Goal: Task Accomplishment & Management: Manage account settings

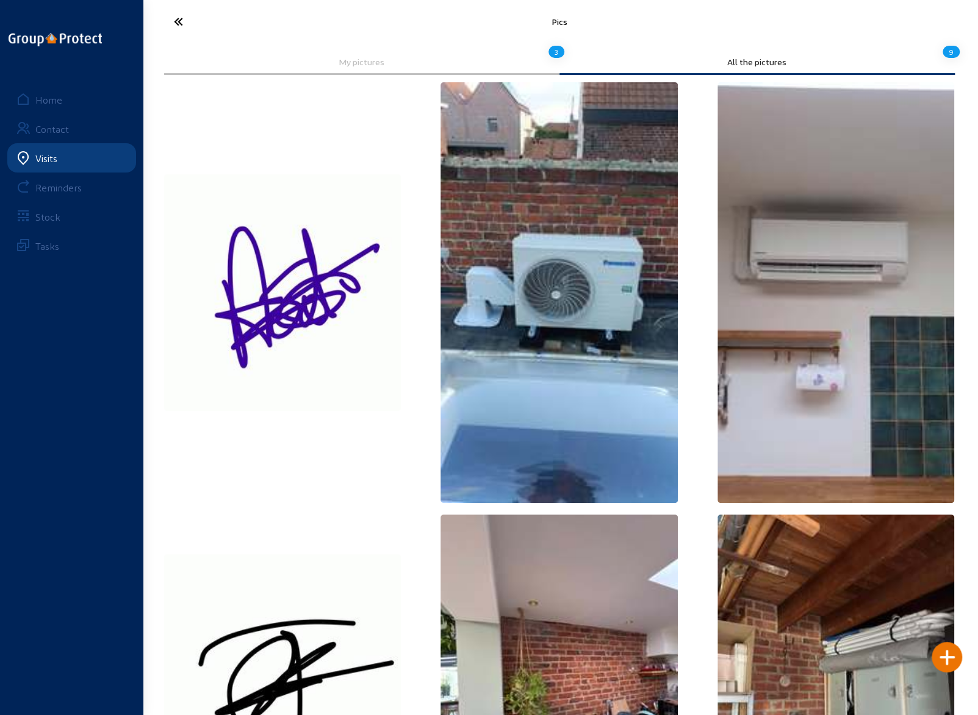
click at [177, 16] on icon at bounding box center [224, 21] width 112 height 21
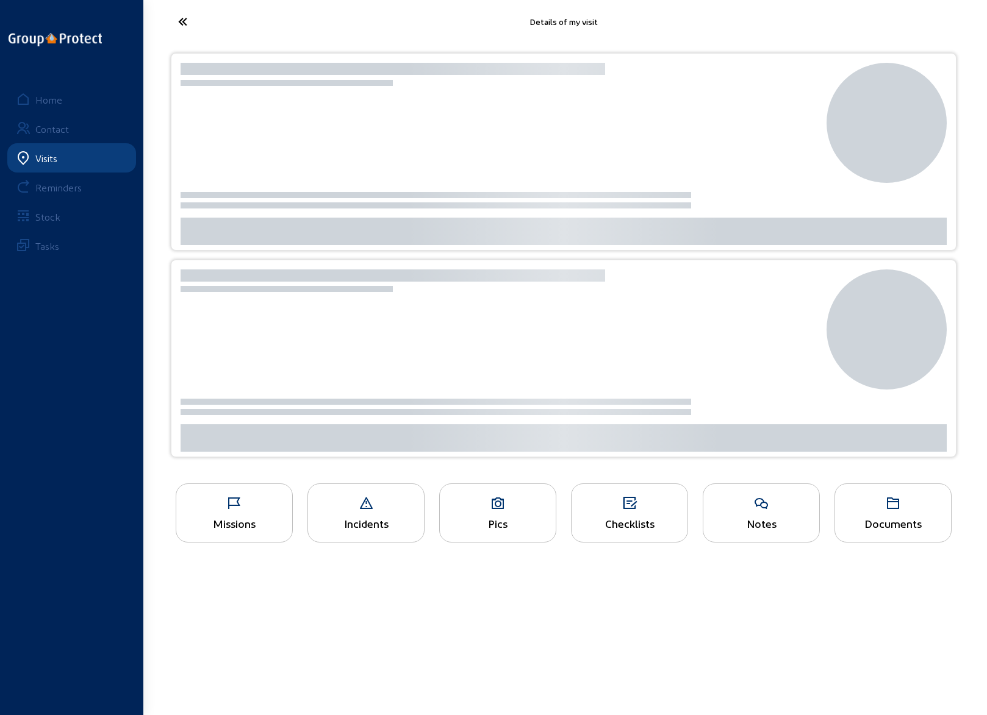
click at [45, 99] on div "Home" at bounding box center [48, 100] width 27 height 12
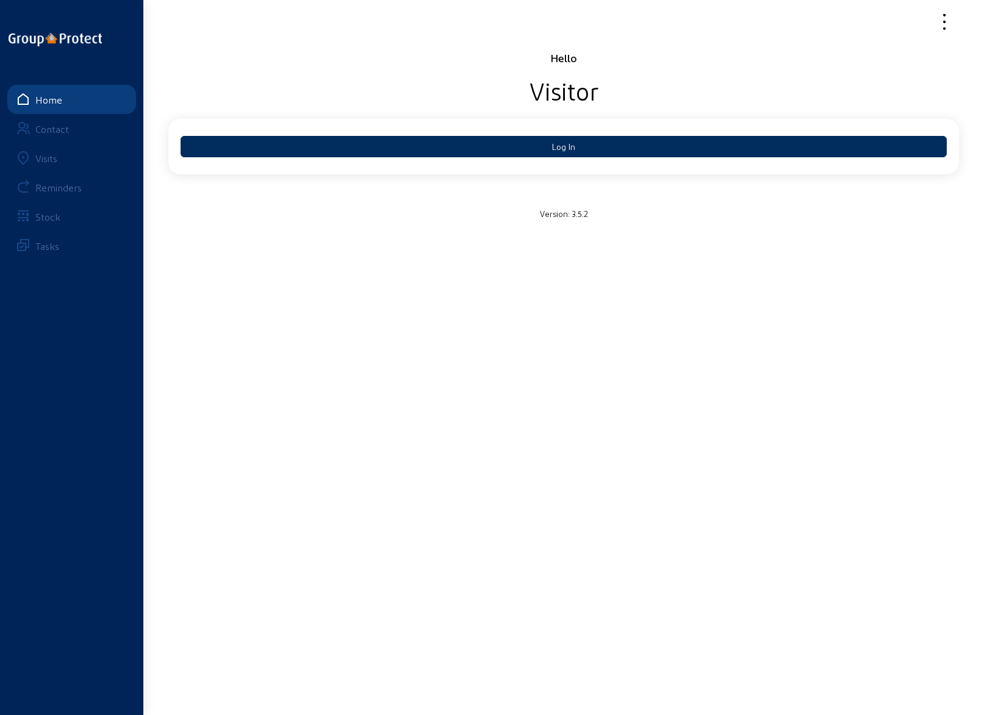
click at [579, 152] on button "Log In" at bounding box center [564, 146] width 766 height 21
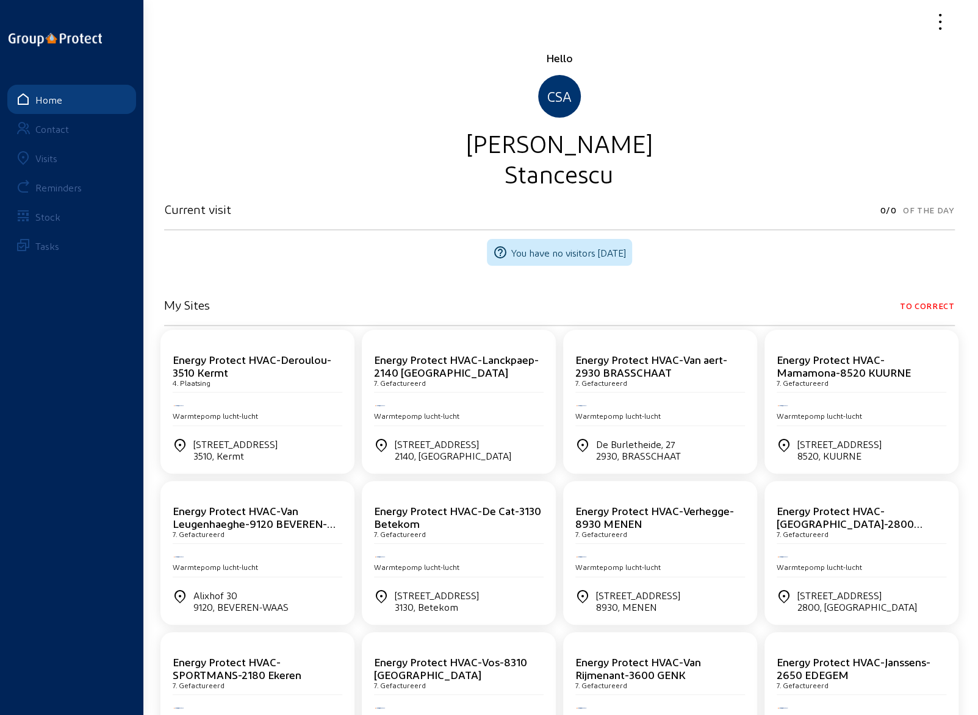
click at [48, 157] on div "Visits" at bounding box center [46, 158] width 22 height 12
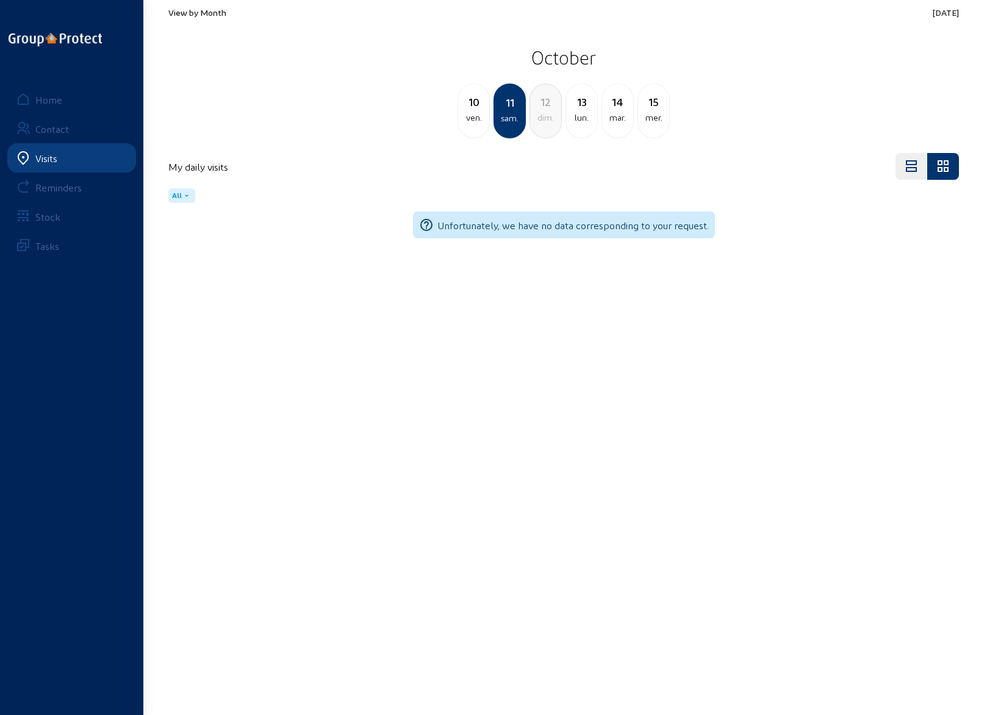
click at [471, 112] on div "ven." at bounding box center [473, 117] width 31 height 15
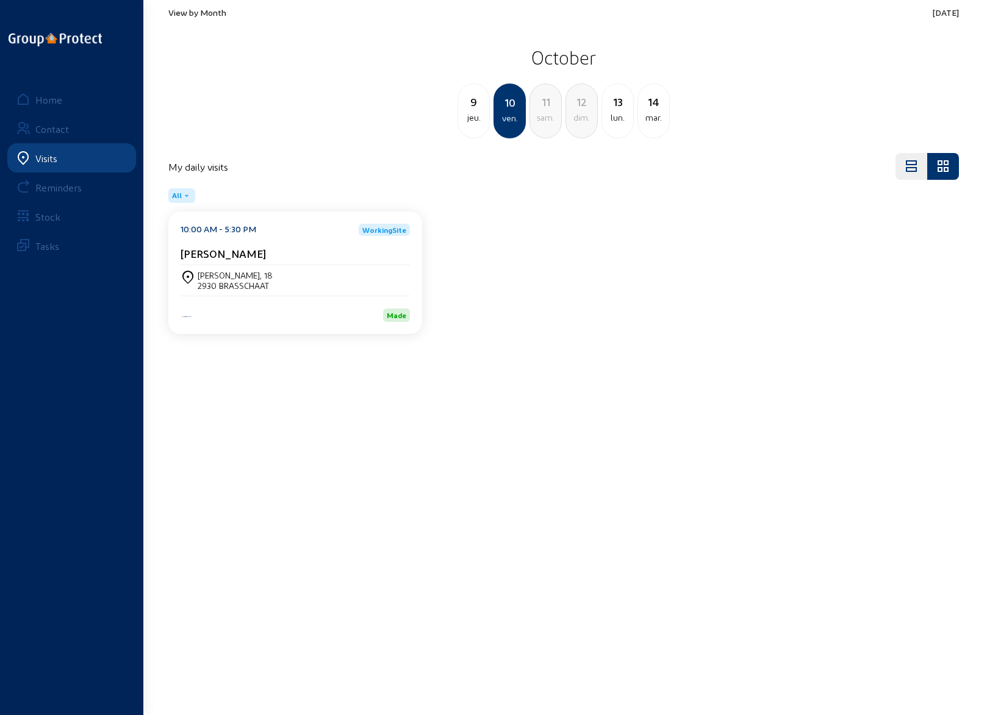
click at [259, 259] on div "[PERSON_NAME]" at bounding box center [295, 253] width 229 height 13
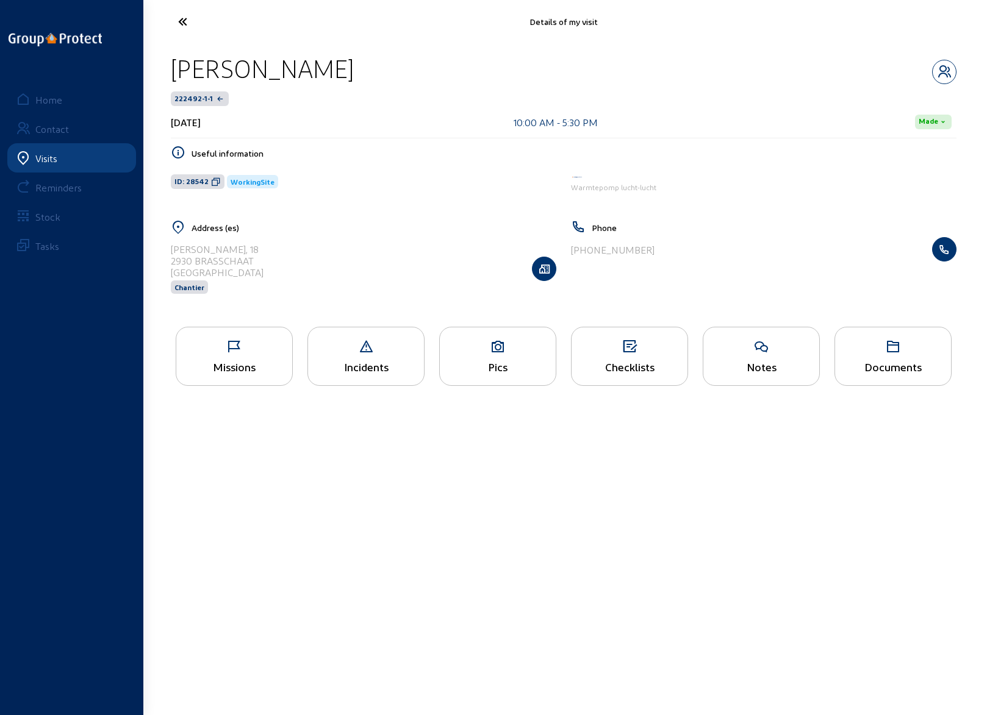
click at [238, 354] on div "Missions" at bounding box center [234, 356] width 117 height 59
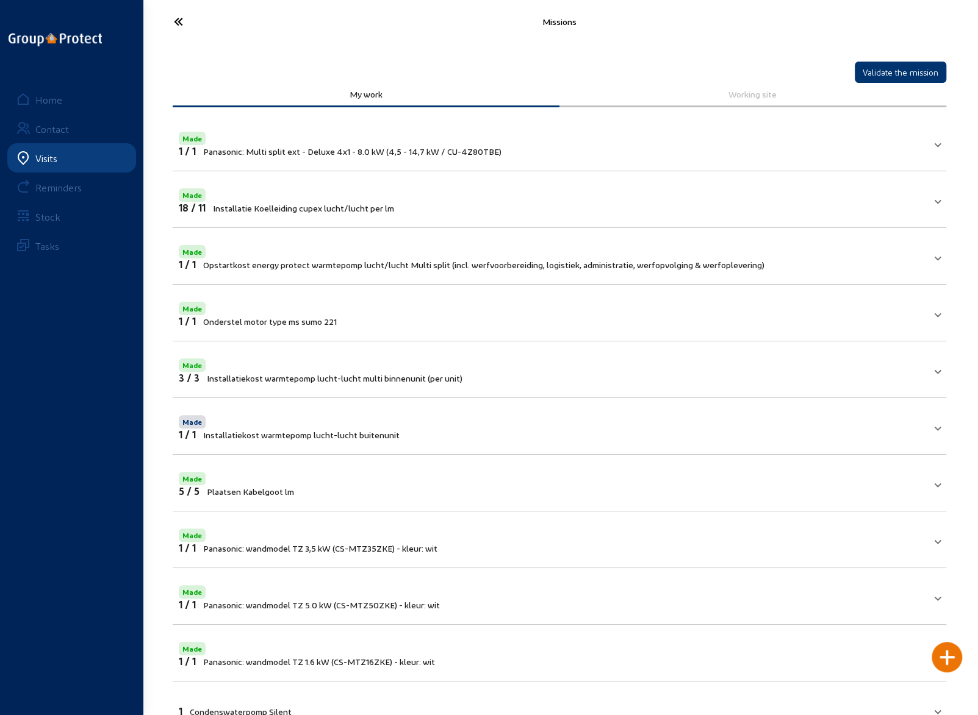
click at [177, 20] on icon at bounding box center [224, 21] width 112 height 21
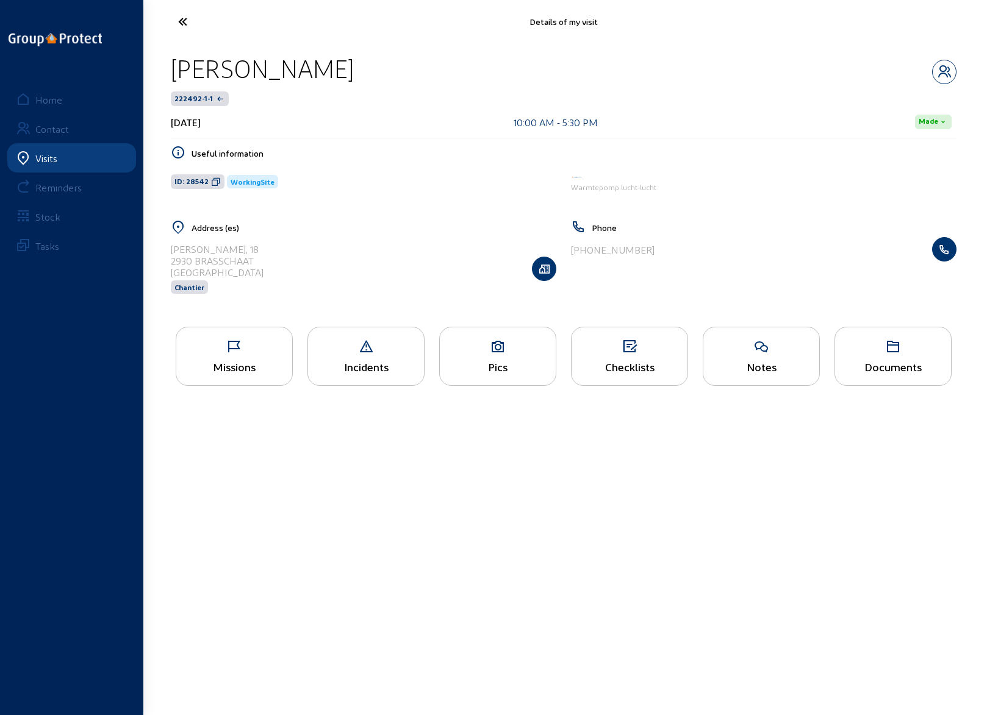
click at [487, 360] on div "Pics" at bounding box center [498, 366] width 116 height 13
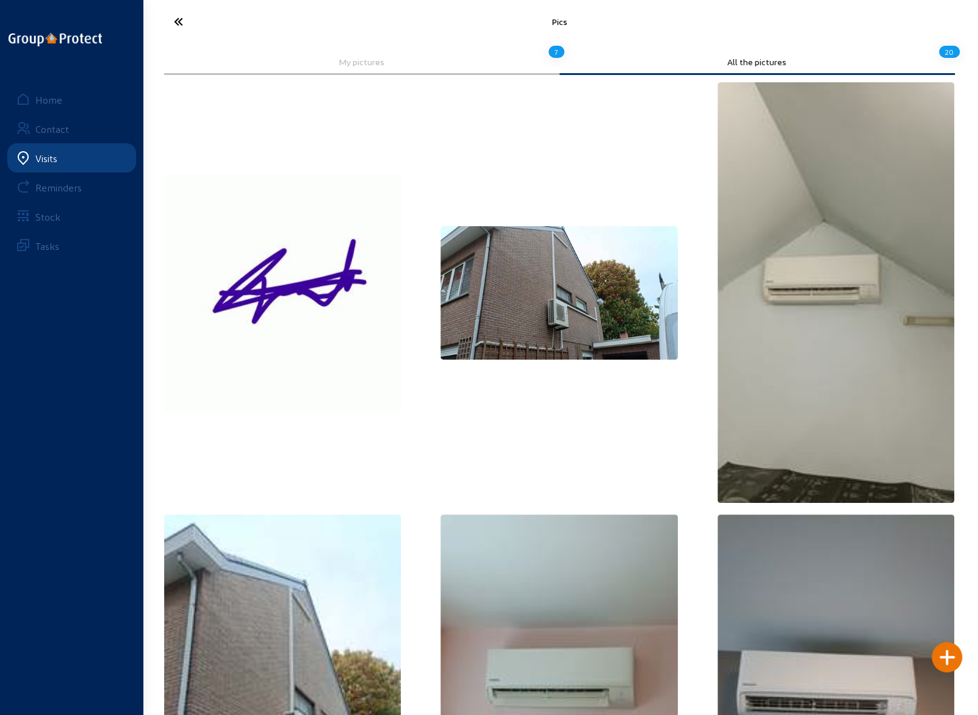
click at [176, 26] on icon at bounding box center [224, 21] width 112 height 21
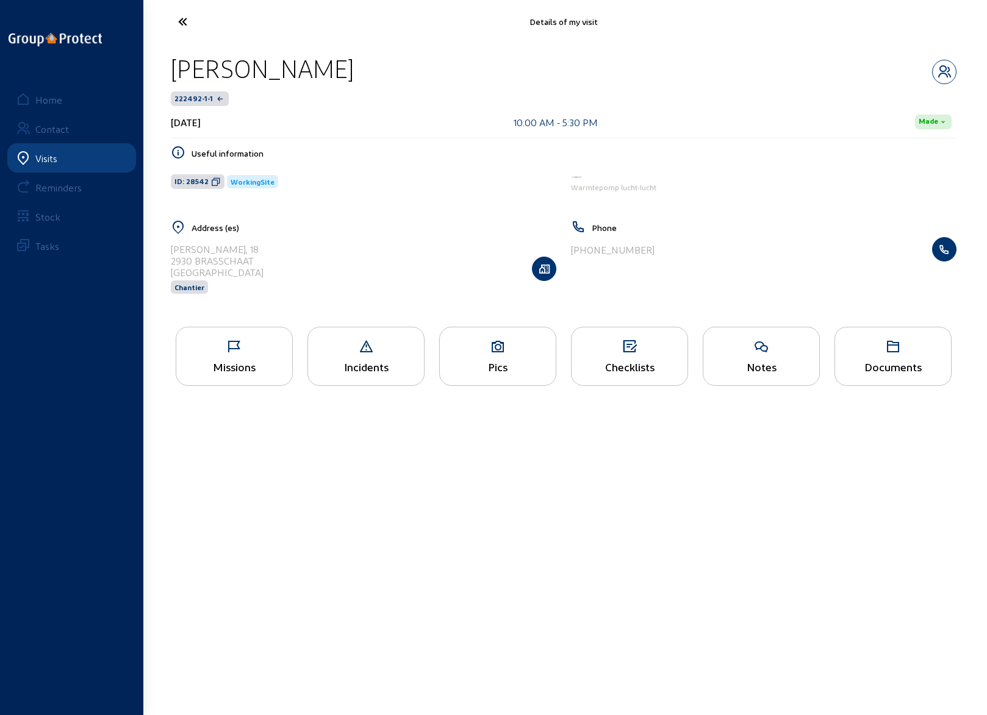
click at [188, 20] on icon at bounding box center [228, 21] width 112 height 21
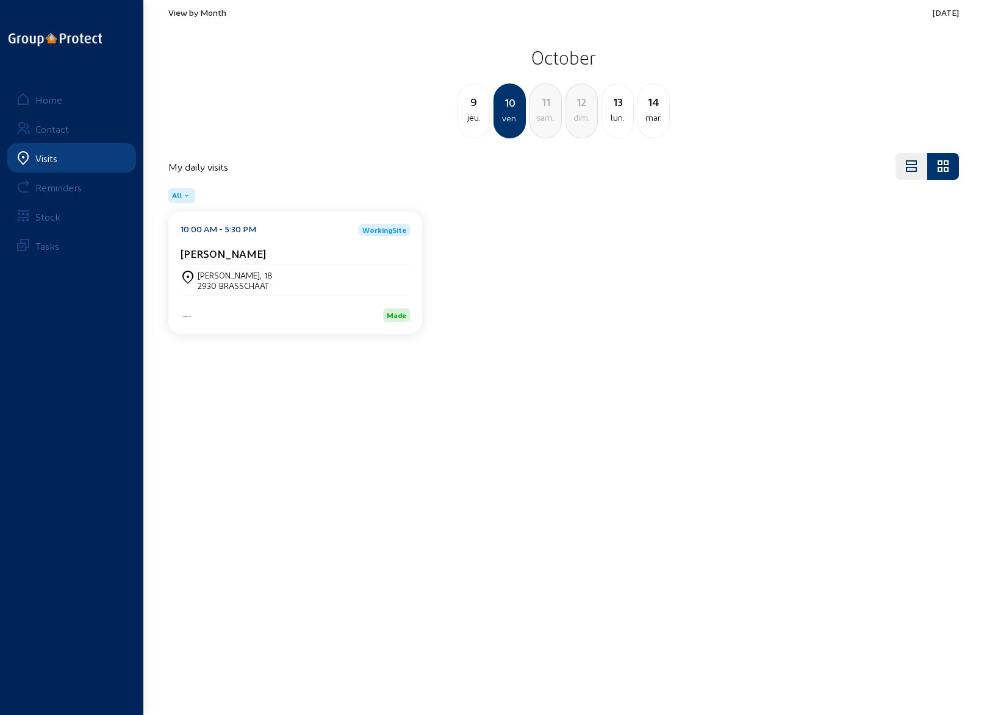
click at [616, 113] on div "lun." at bounding box center [617, 117] width 31 height 15
click at [232, 258] on cam-card-title "Stefaan Van Der Borght" at bounding box center [238, 253] width 115 height 13
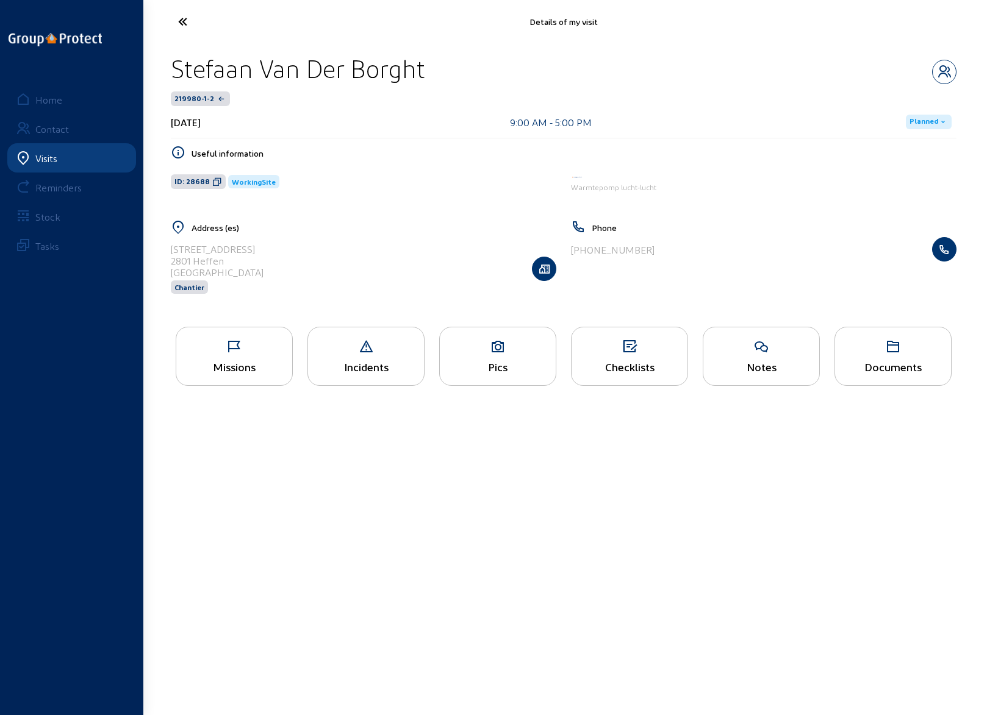
click at [231, 365] on div "Missions" at bounding box center [234, 366] width 116 height 13
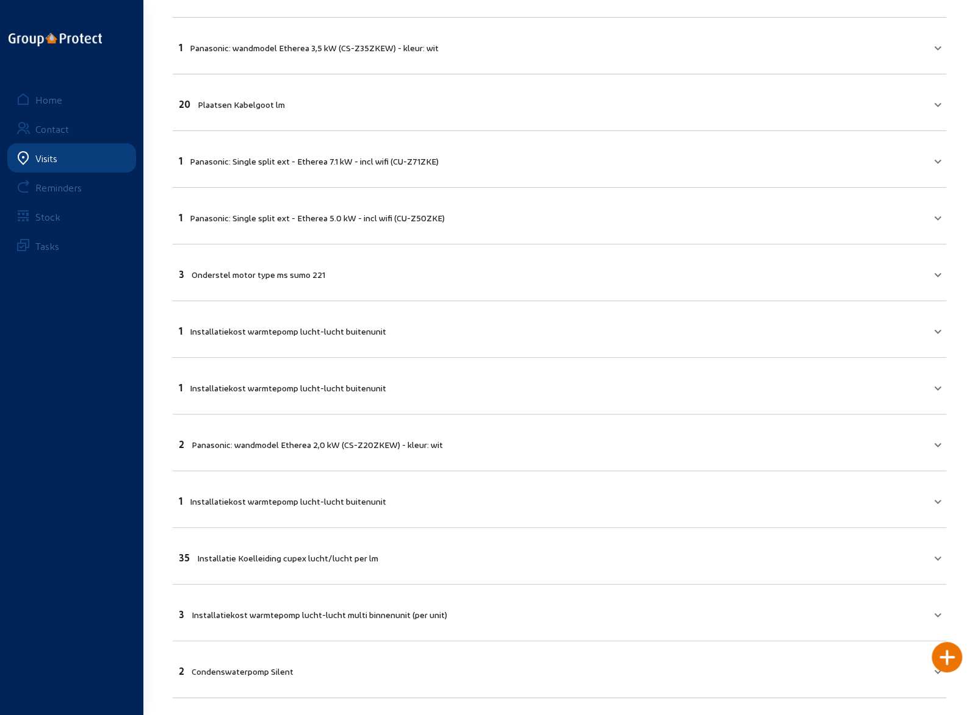
scroll to position [383, 0]
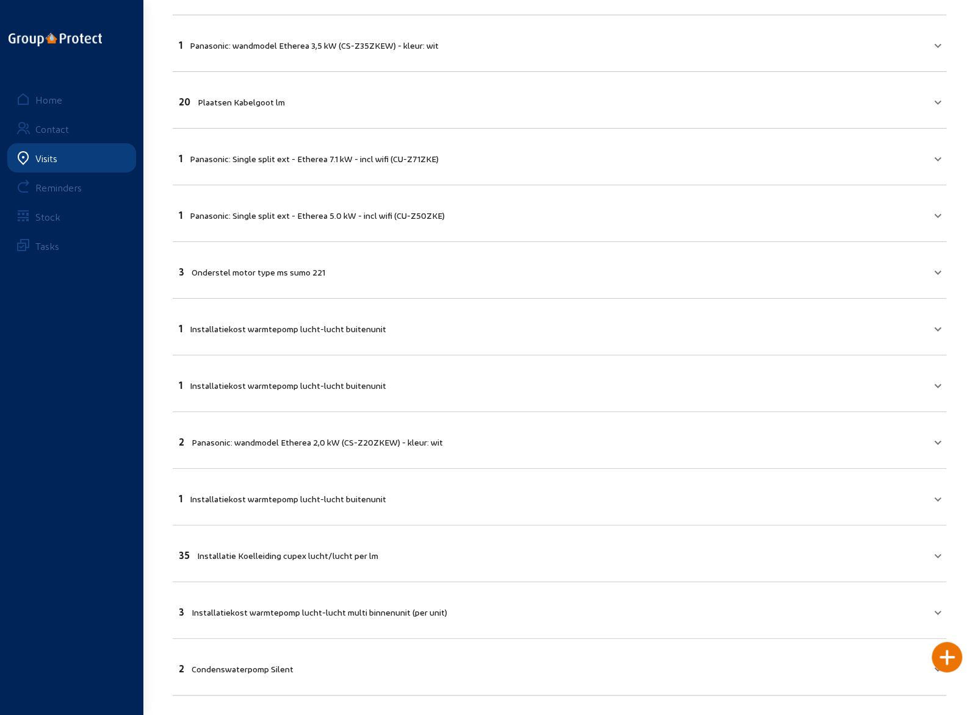
click at [628, 604] on mat-panel-title "3 Installatiekost warmtepomp [PERSON_NAME] multi binnenunit (per unit)" at bounding box center [552, 611] width 746 height 14
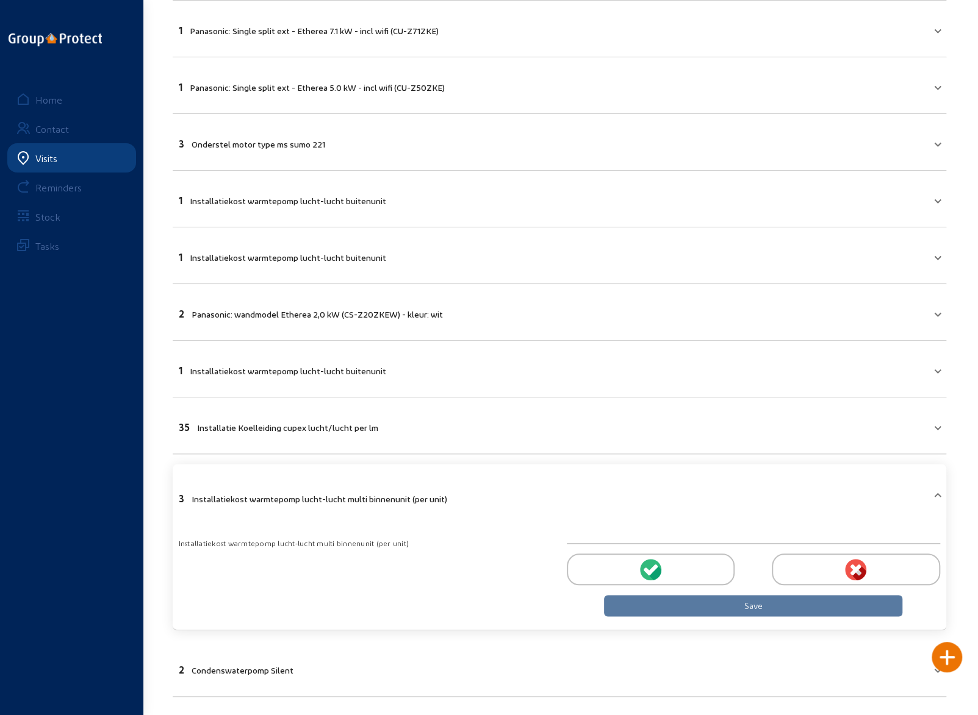
scroll to position [512, 0]
click at [938, 492] on span at bounding box center [937, 497] width 5 height 10
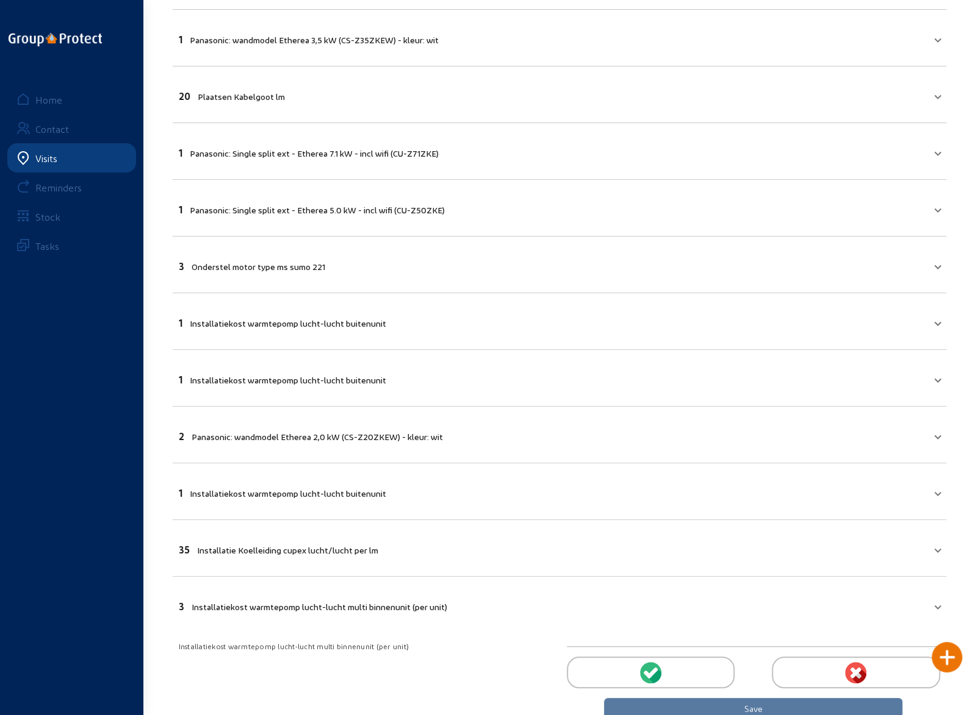
scroll to position [383, 0]
